Goal: Task Accomplishment & Management: Complete application form

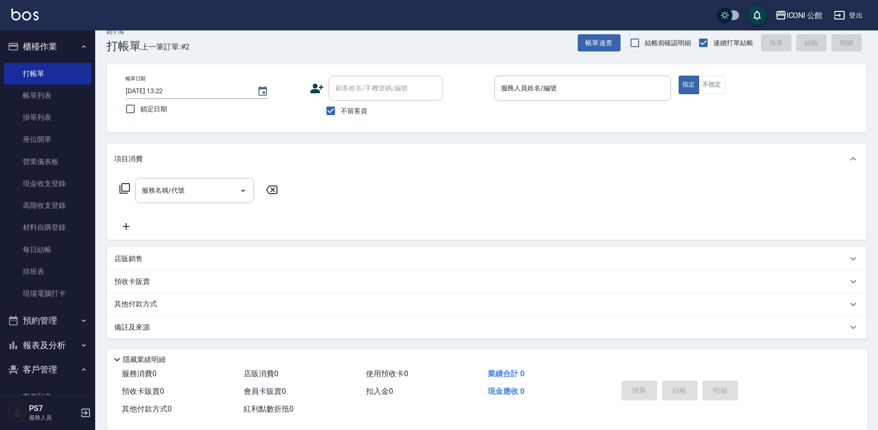
scroll to position [93, 0]
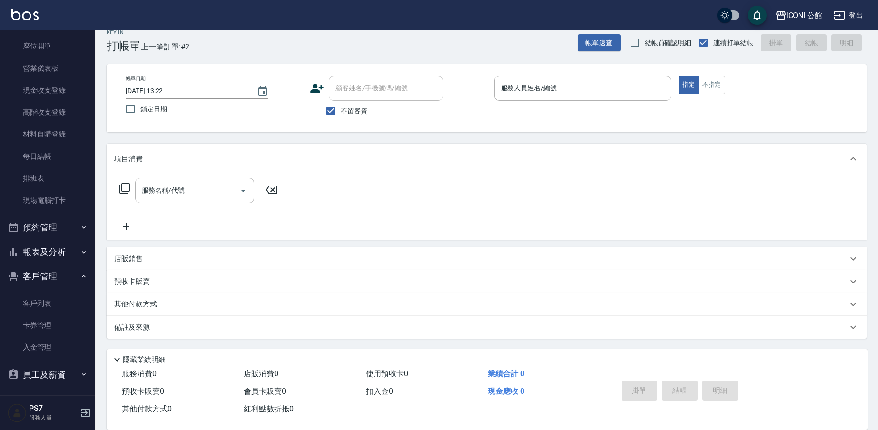
click at [45, 252] on button "報表及分析" at bounding box center [48, 252] width 88 height 25
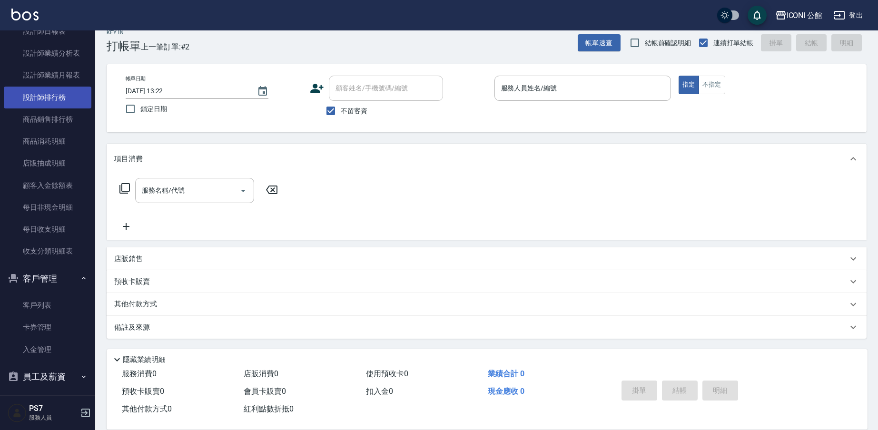
click at [62, 101] on link "設計師排行榜" at bounding box center [48, 98] width 88 height 22
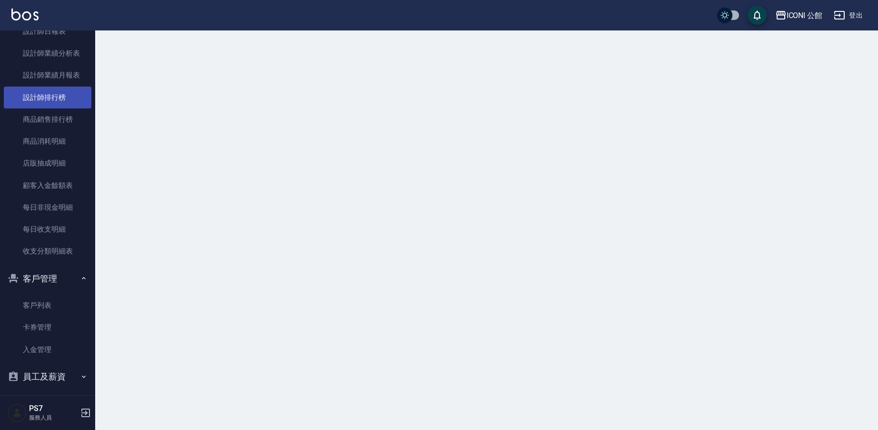
click at [62, 101] on link "設計師排行榜" at bounding box center [48, 98] width 88 height 22
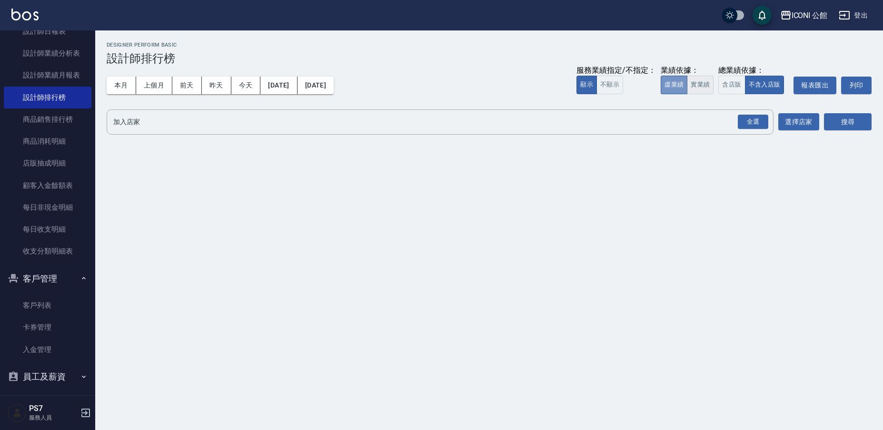
drag, startPoint x: 685, startPoint y: 86, endPoint x: 692, endPoint y: 87, distance: 7.7
click at [686, 86] on button "虛業績" at bounding box center [674, 85] width 27 height 19
click at [729, 88] on button "含店販" at bounding box center [731, 85] width 27 height 19
click at [760, 128] on div "全選" at bounding box center [753, 122] width 30 height 15
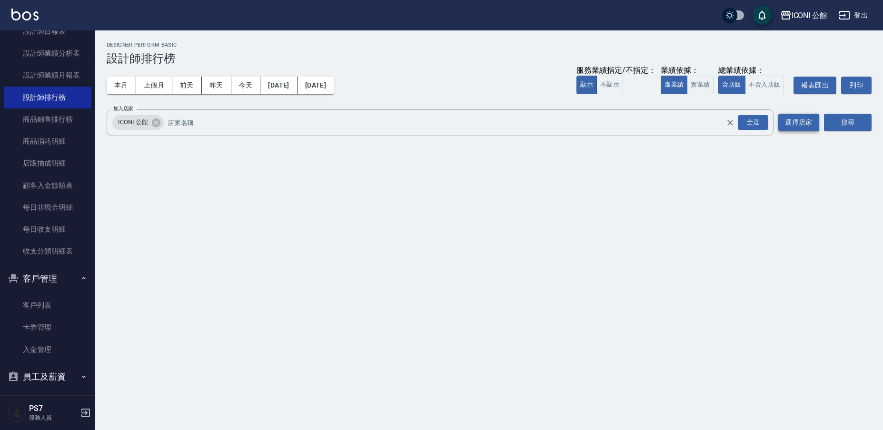
click at [758, 123] on div "全選" at bounding box center [753, 122] width 30 height 15
click at [822, 120] on div "加入店家 ICONI 公館 全選 加入店家 選擇店家 搜尋" at bounding box center [489, 123] width 765 height 27
click at [833, 121] on button "搜尋" at bounding box center [848, 123] width 48 height 18
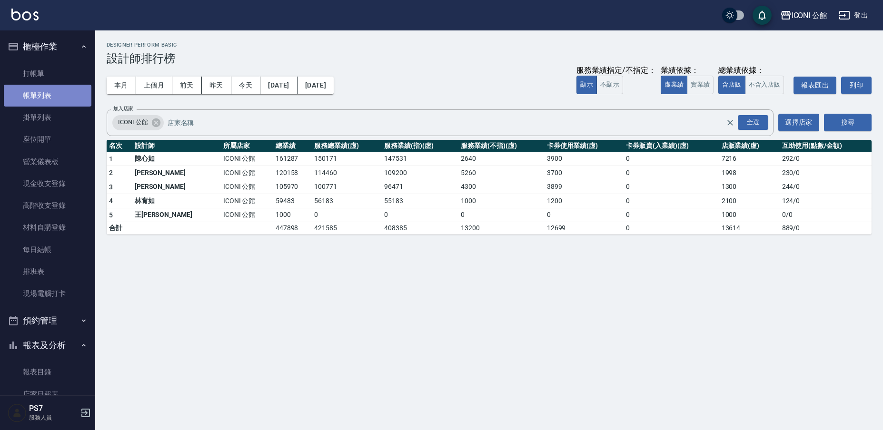
click at [54, 90] on link "帳單列表" at bounding box center [48, 96] width 88 height 22
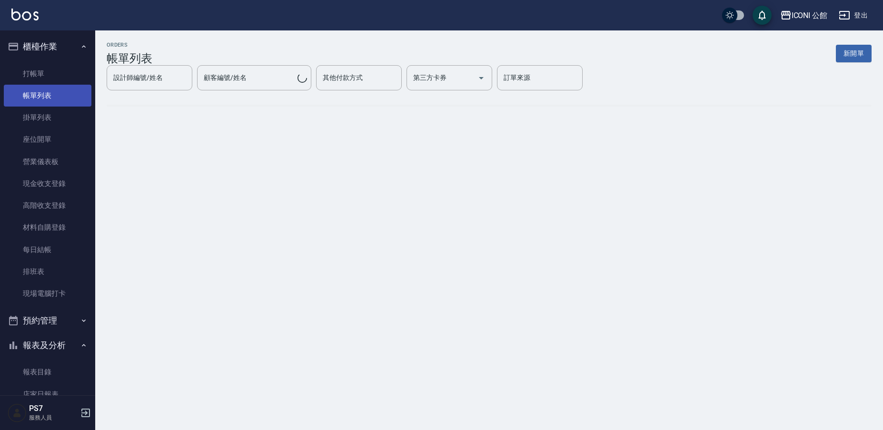
click at [54, 90] on link "帳單列表" at bounding box center [48, 96] width 88 height 22
click at [59, 73] on link "打帳單" at bounding box center [48, 74] width 88 height 22
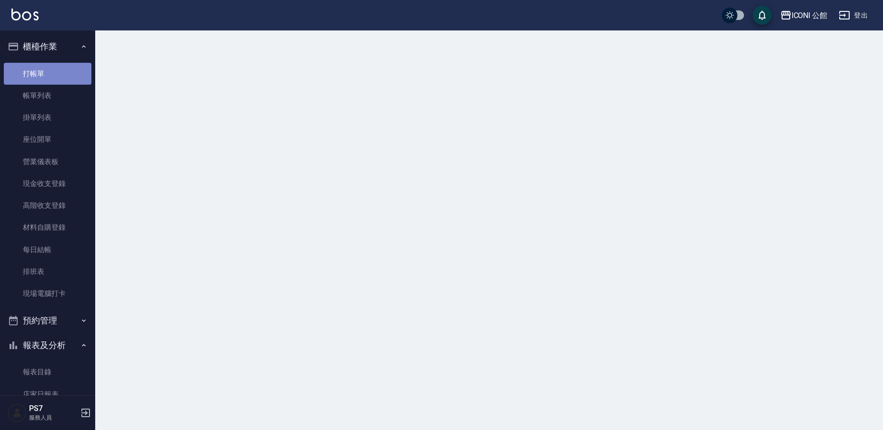
click at [59, 73] on link "打帳單" at bounding box center [48, 74] width 88 height 22
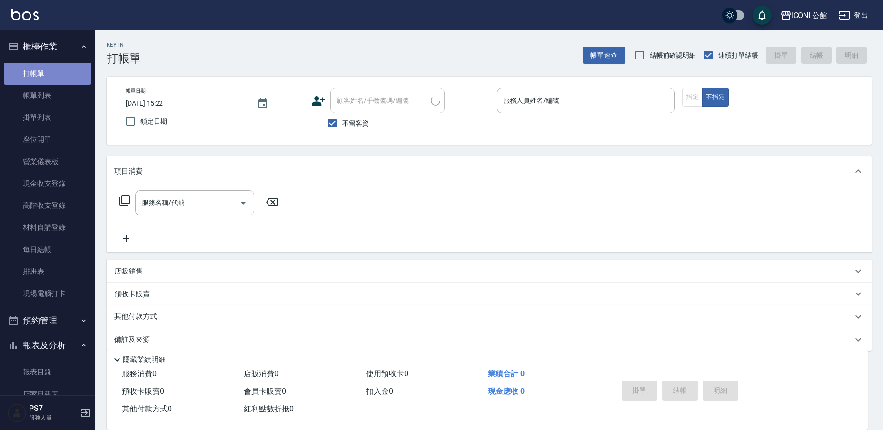
click at [59, 73] on link "打帳單" at bounding box center [48, 74] width 88 height 22
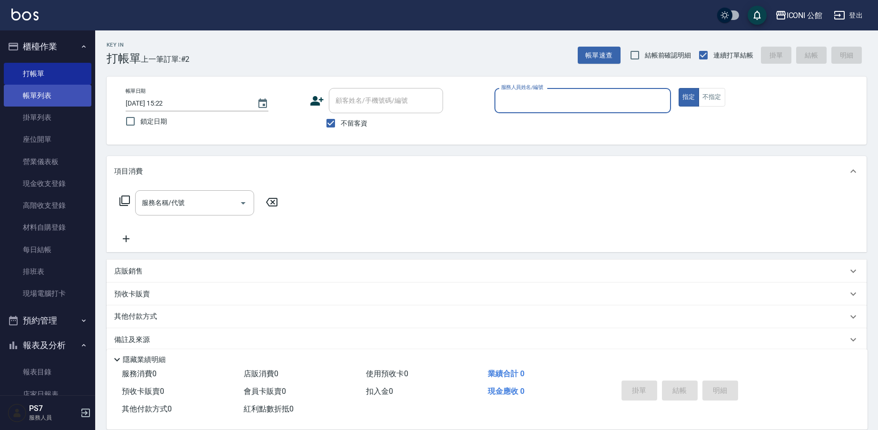
click at [37, 97] on link "帳單列表" at bounding box center [48, 96] width 88 height 22
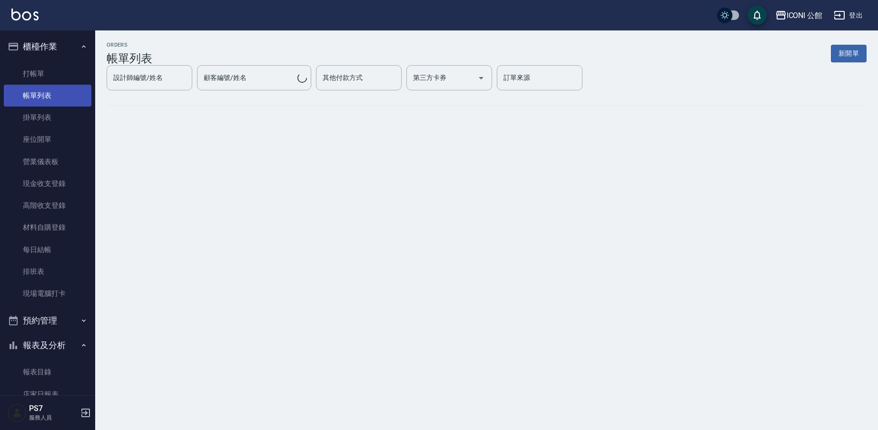
click at [37, 97] on link "帳單列表" at bounding box center [48, 96] width 88 height 22
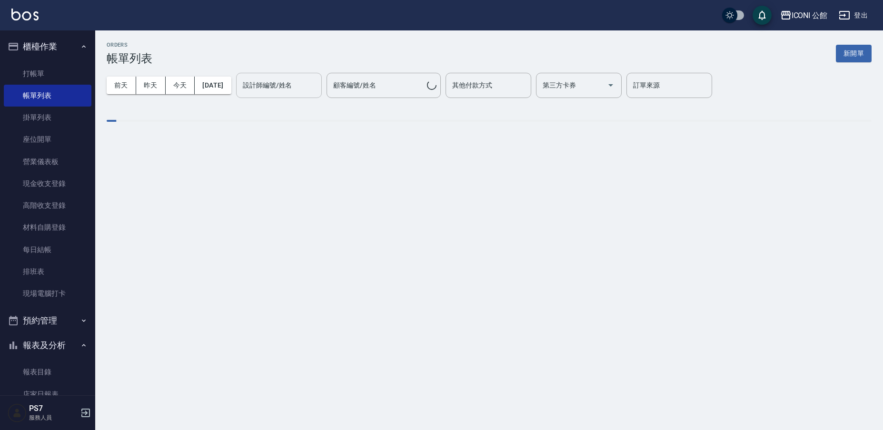
click at [286, 88] on input "設計師編號/姓名" at bounding box center [278, 85] width 77 height 17
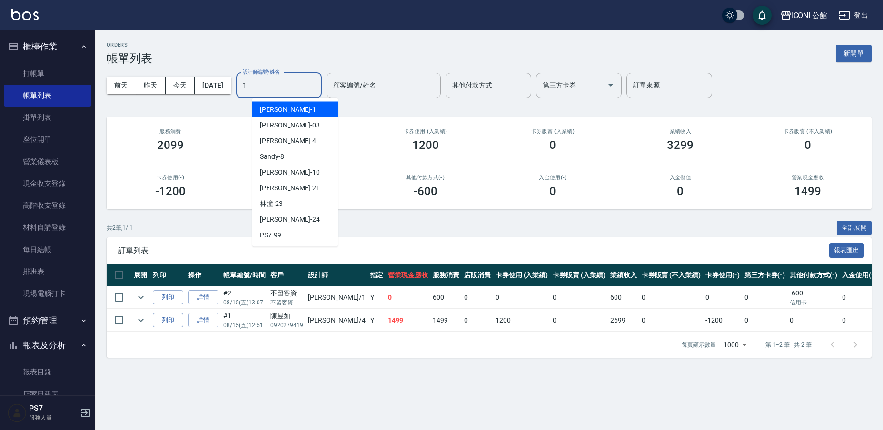
type input "[PERSON_NAME]-1"
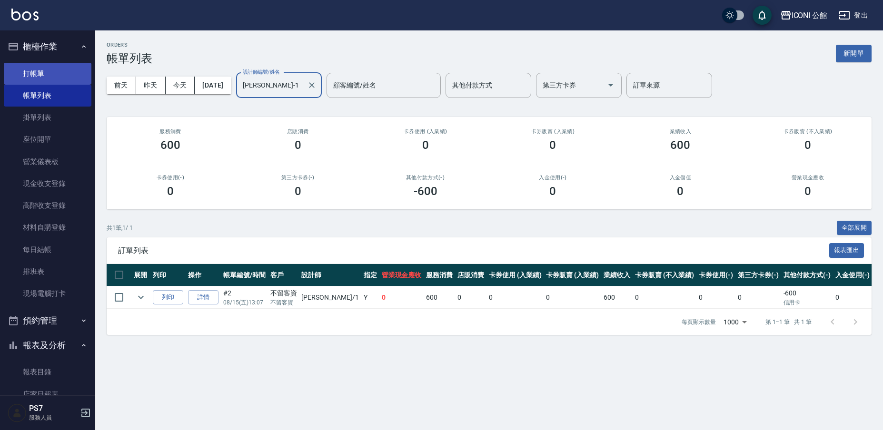
click at [66, 78] on link "打帳單" at bounding box center [48, 74] width 88 height 22
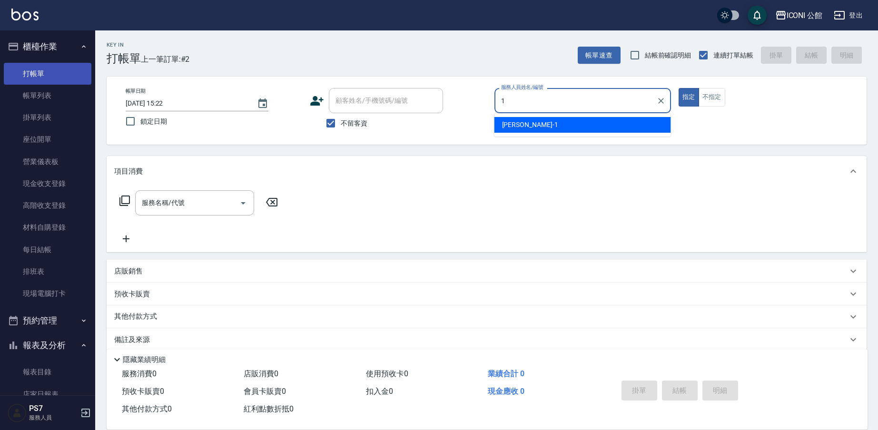
type input "[PERSON_NAME]-1"
type button "true"
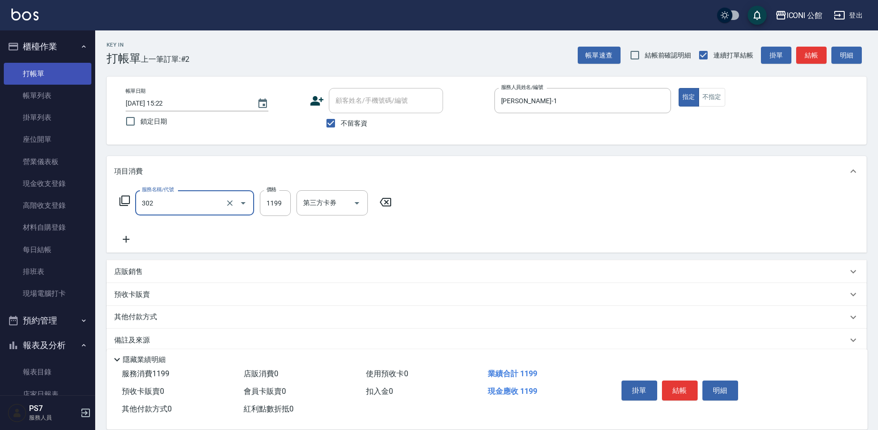
type input "設計燙髮(302)"
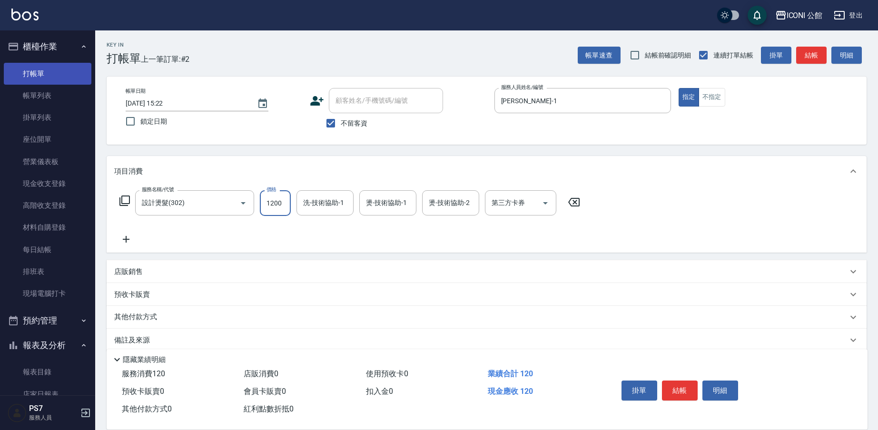
type input "1200"
type input "[PERSON_NAME]-1"
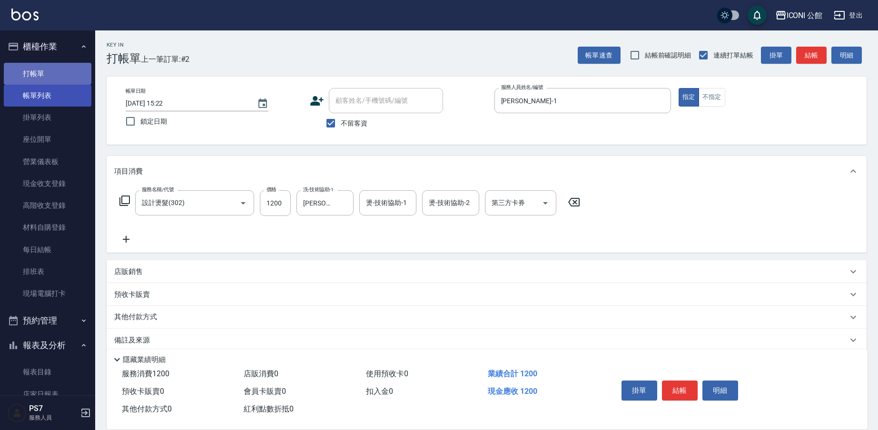
drag, startPoint x: 47, startPoint y: 81, endPoint x: 48, endPoint y: 86, distance: 4.8
click at [48, 81] on link "打帳單" at bounding box center [48, 74] width 88 height 22
click at [49, 94] on link "帳單列表" at bounding box center [48, 96] width 88 height 22
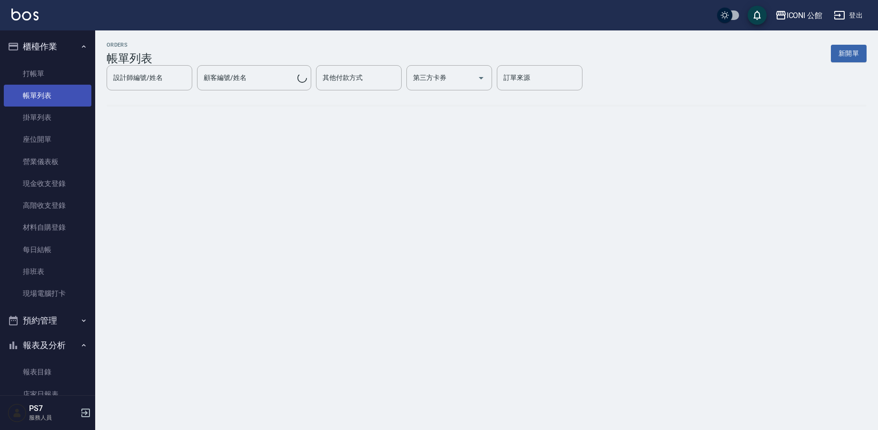
click at [49, 94] on link "帳單列表" at bounding box center [48, 96] width 88 height 22
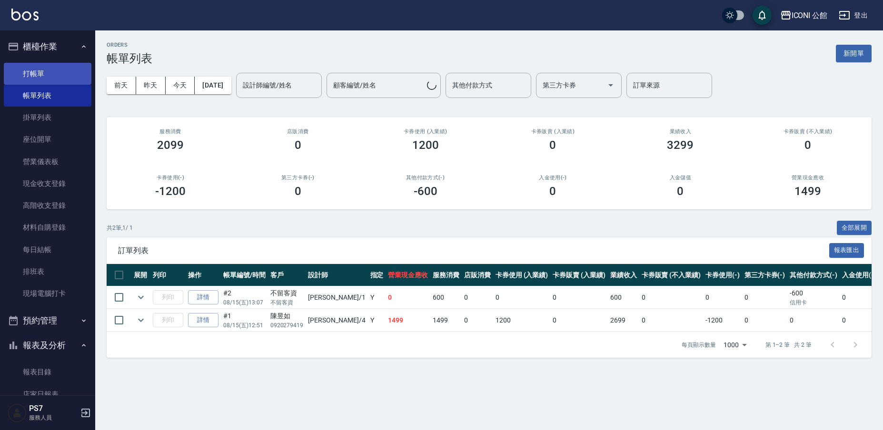
click at [65, 77] on link "打帳單" at bounding box center [48, 74] width 88 height 22
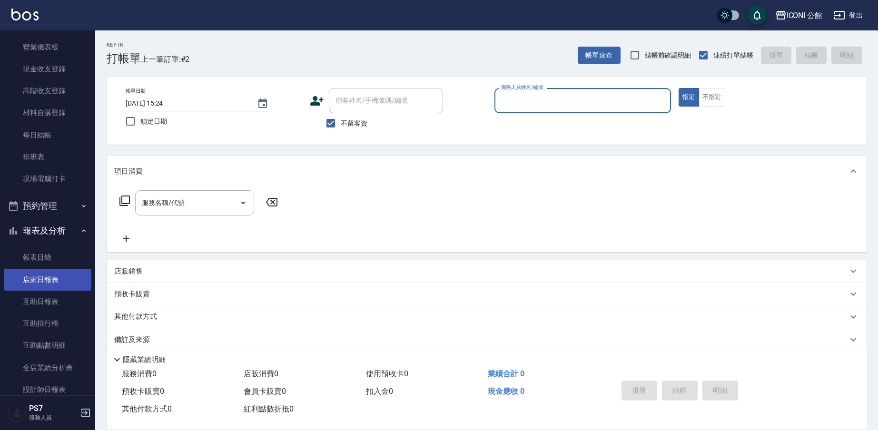
scroll to position [199, 0]
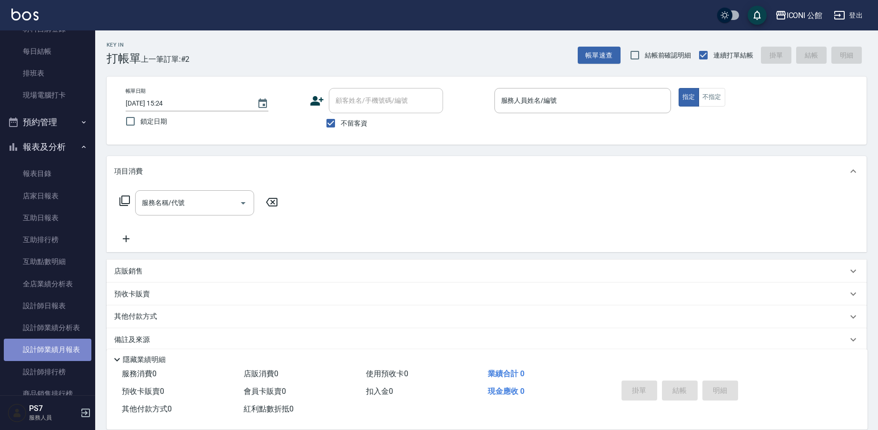
click at [75, 349] on link "設計師業績月報表" at bounding box center [48, 350] width 88 height 22
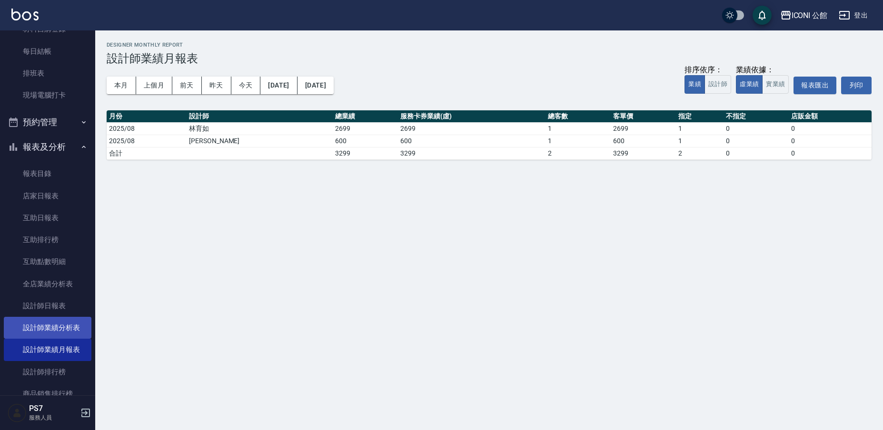
click at [49, 331] on link "設計師業績分析表" at bounding box center [48, 328] width 88 height 22
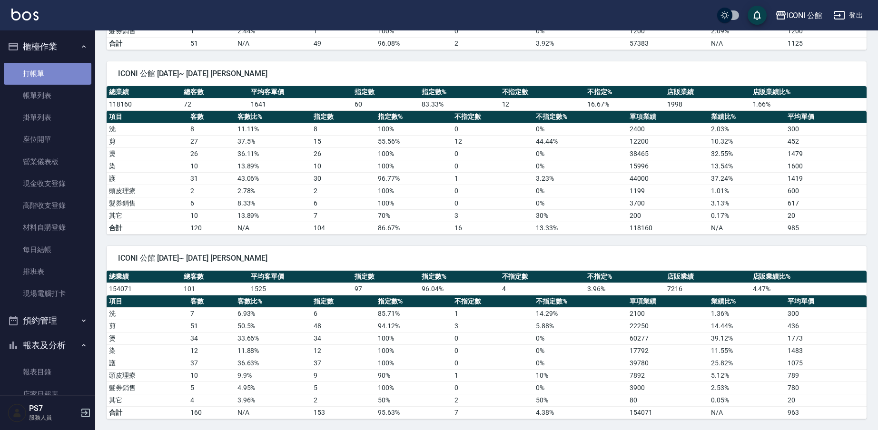
click at [53, 80] on link "打帳單" at bounding box center [48, 74] width 88 height 22
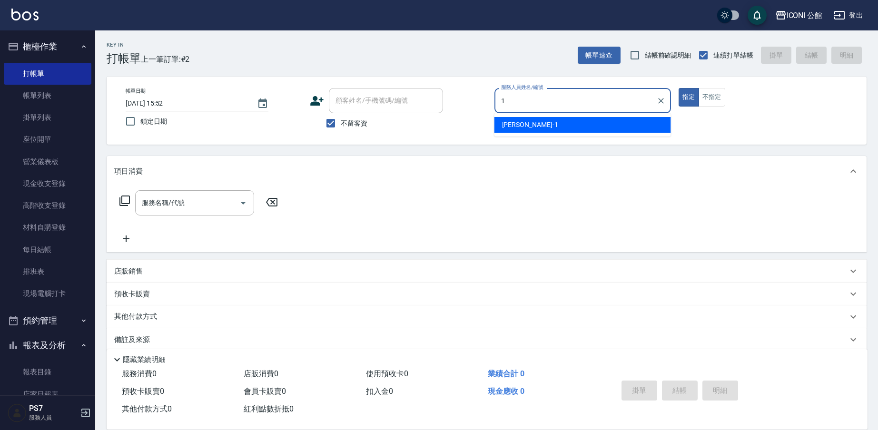
type input "[PERSON_NAME]-1"
type button "true"
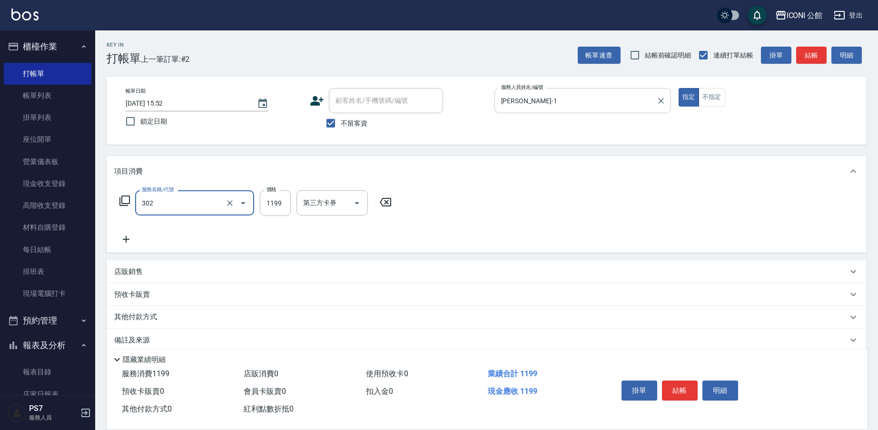
type input "302"
type input "1"
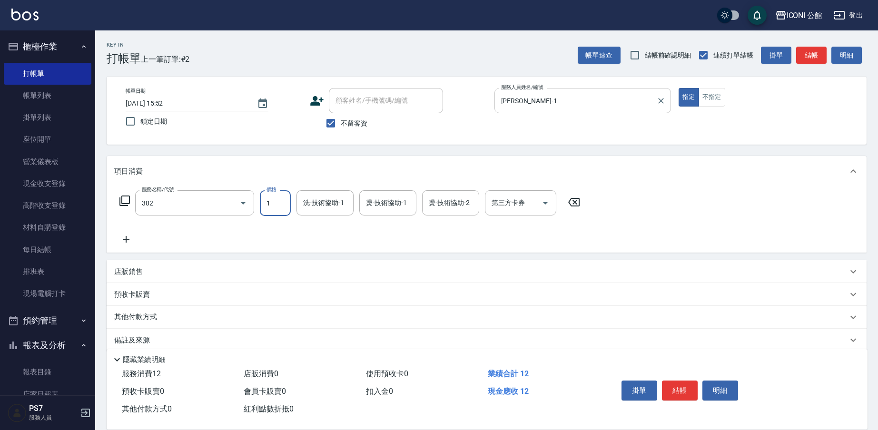
type input "設計燙髮(302)"
click at [286, 206] on input "120" at bounding box center [275, 203] width 31 height 26
type input "1200"
type input "[PERSON_NAME]-21"
type input "[PERSON_NAME]-1"
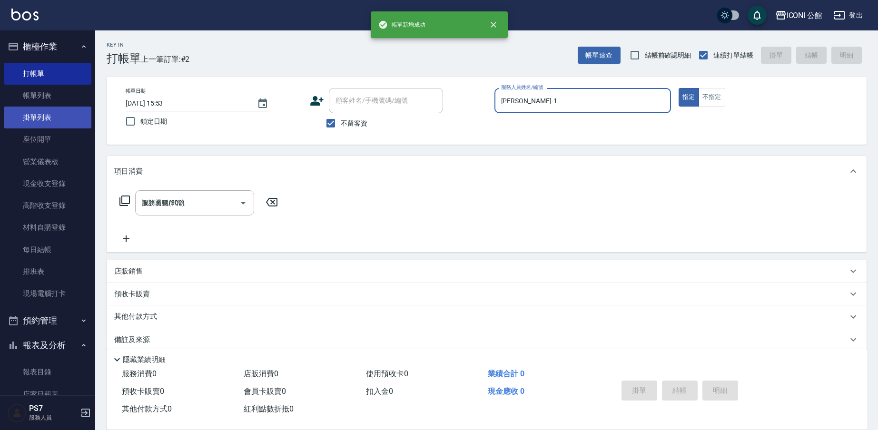
type input "[DATE] 15:53"
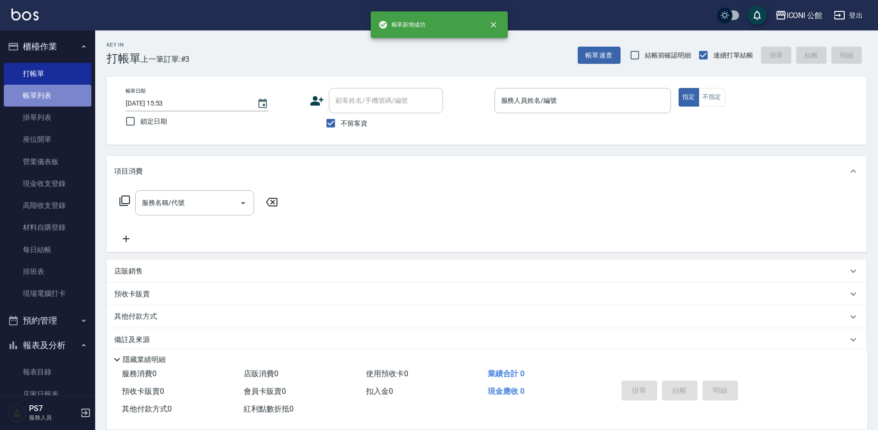
click at [67, 104] on link "帳單列表" at bounding box center [48, 96] width 88 height 22
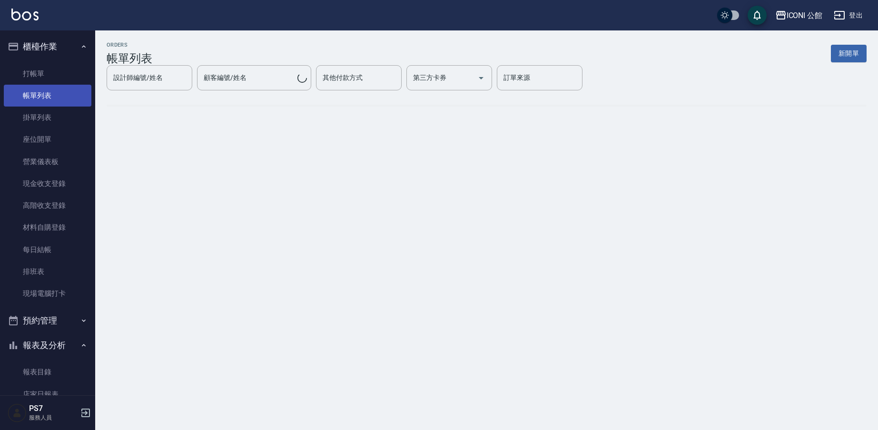
click at [67, 104] on link "帳單列表" at bounding box center [48, 96] width 88 height 22
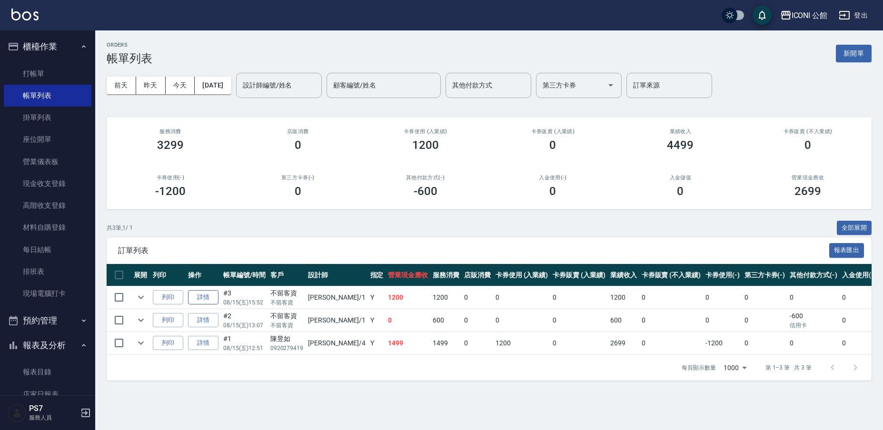
click at [212, 301] on link "詳情" at bounding box center [203, 297] width 30 height 15
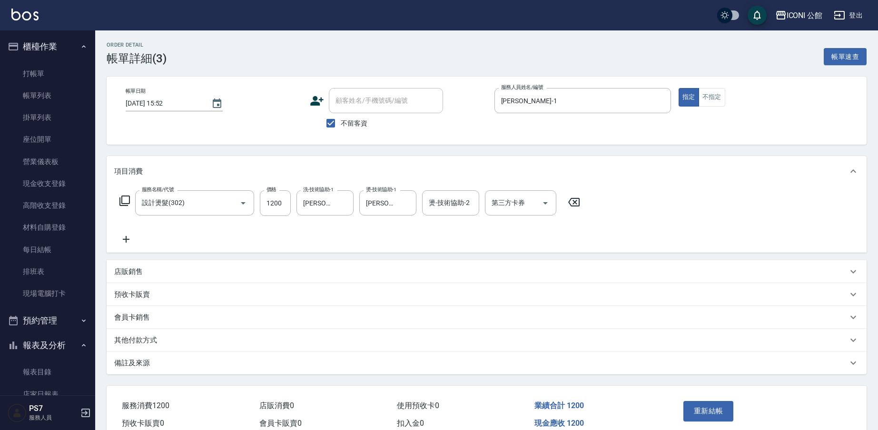
type input "[DATE] 15:52"
checkbox input "true"
type input "[PERSON_NAME]-1"
type input "設計燙髮(302)"
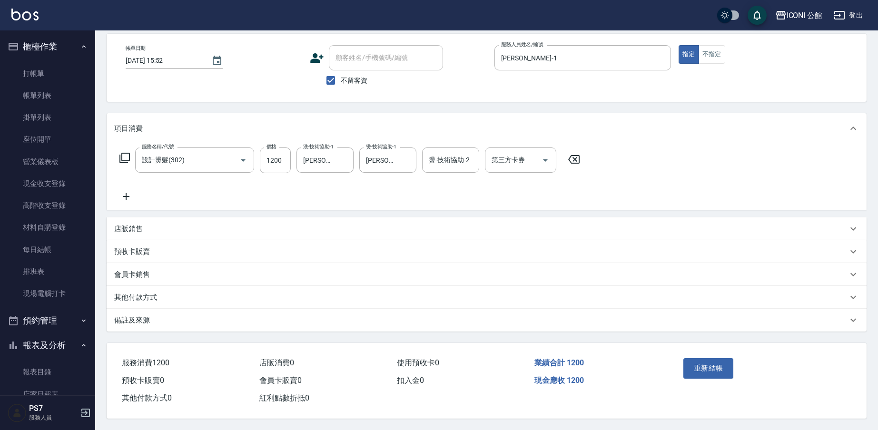
click at [146, 293] on p "其他付款方式" at bounding box center [135, 298] width 43 height 10
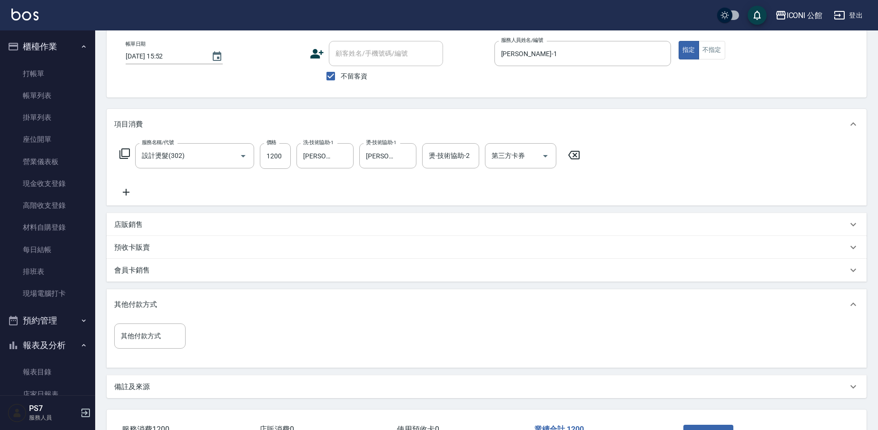
scroll to position [117, 0]
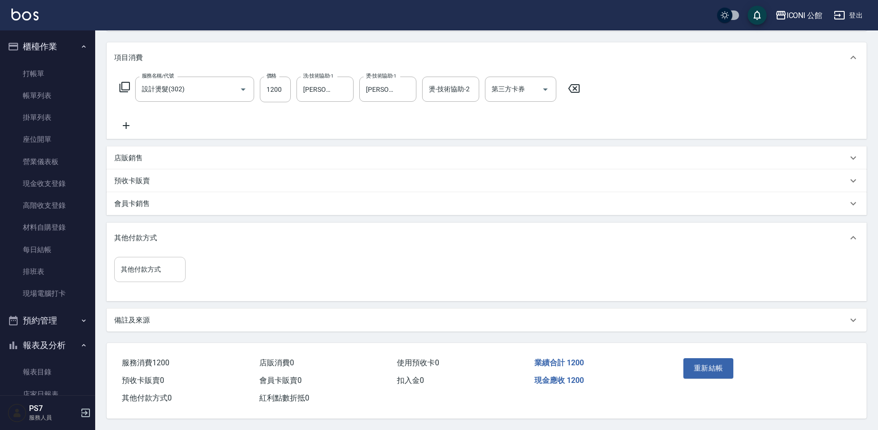
click at [149, 272] on input "其他付款方式" at bounding box center [150, 269] width 63 height 17
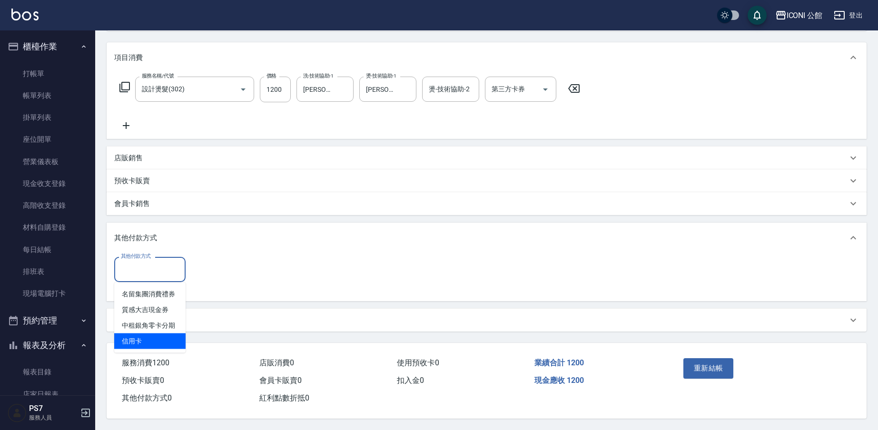
click at [139, 334] on span "信用卡" at bounding box center [149, 342] width 71 height 16
type input "信用卡"
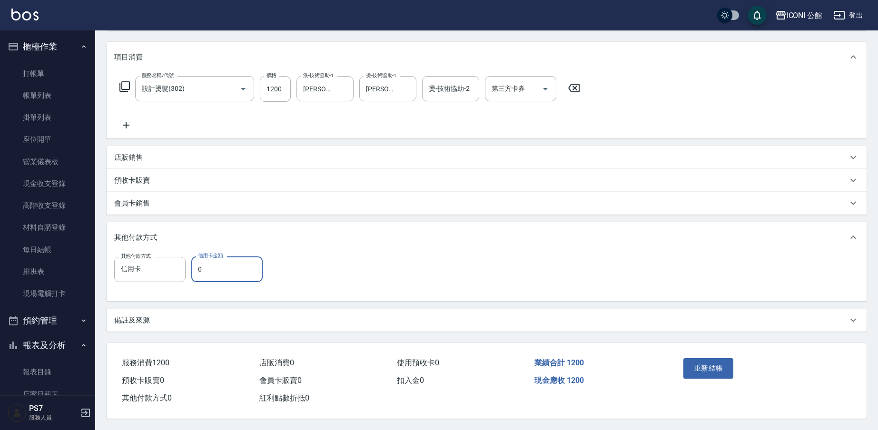
click at [206, 261] on input "0" at bounding box center [226, 270] width 71 height 26
click at [206, 264] on input "0" at bounding box center [226, 270] width 71 height 26
type input "1200"
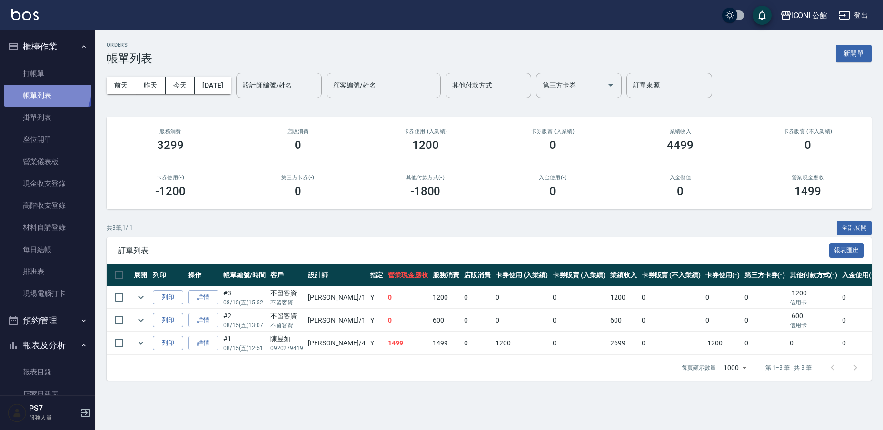
click at [47, 89] on link "帳單列表" at bounding box center [48, 96] width 88 height 22
click at [49, 83] on link "打帳單" at bounding box center [48, 74] width 88 height 22
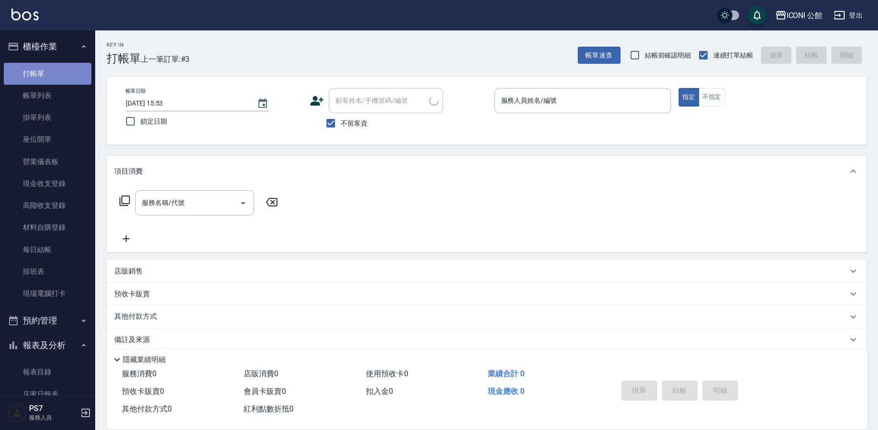
click at [52, 76] on link "打帳單" at bounding box center [48, 74] width 88 height 22
